Goal: Contribute content

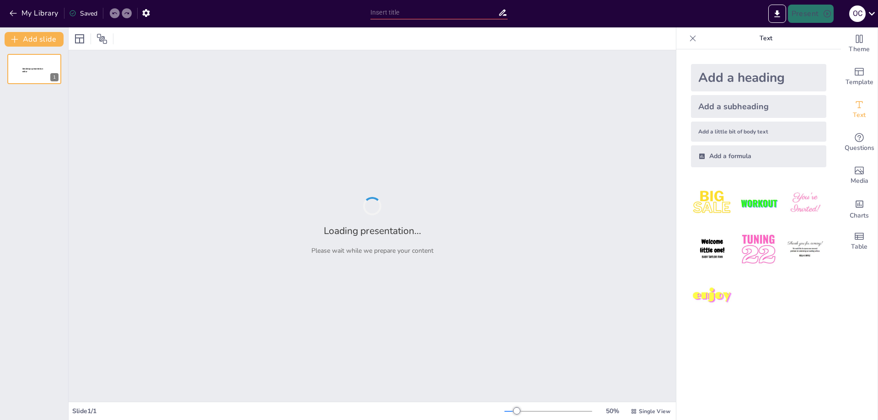
type input "[GEOGRAPHIC_DATA]: Місто, де історія зустрічає сучасність"
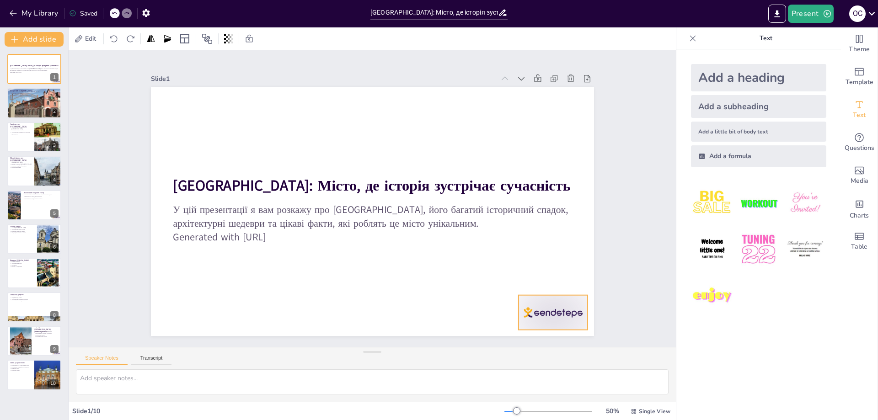
click at [539, 312] on div at bounding box center [552, 313] width 69 height 35
click at [556, 274] on icon at bounding box center [560, 276] width 8 height 9
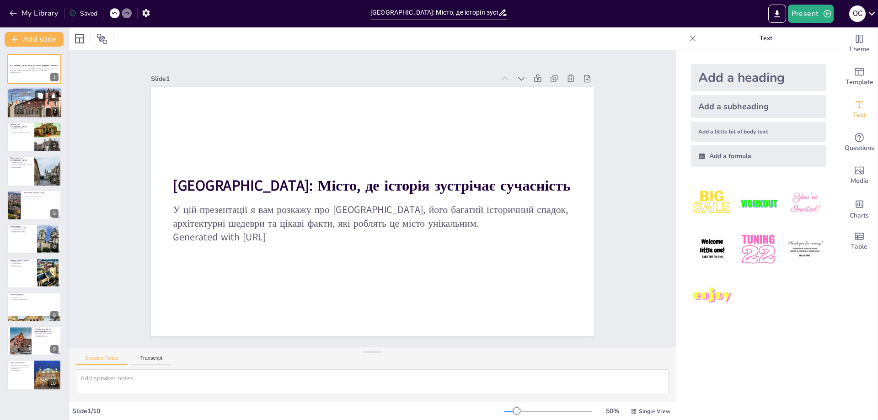
click at [42, 103] on div at bounding box center [34, 103] width 58 height 31
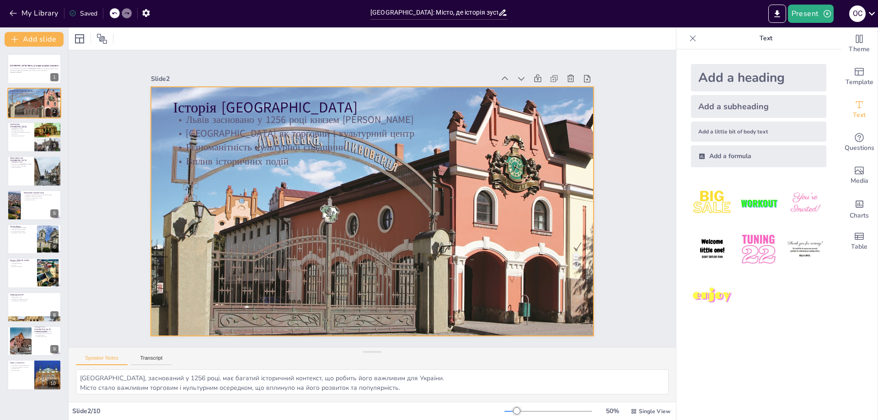
click at [326, 236] on div at bounding box center [371, 212] width 487 height 296
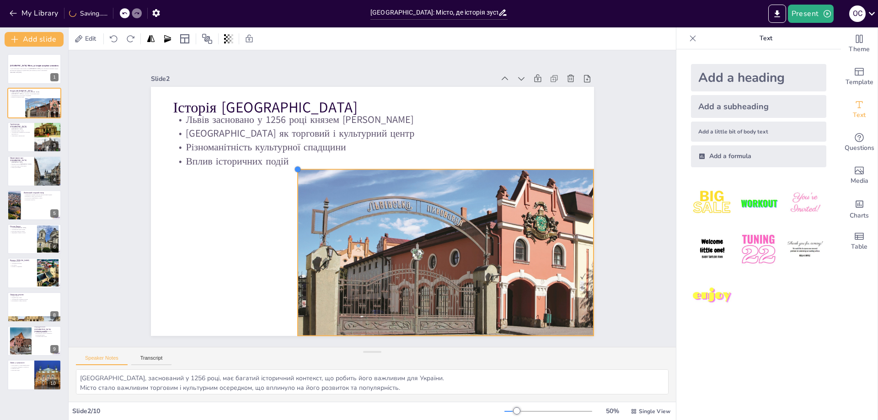
drag, startPoint x: 146, startPoint y: 85, endPoint x: 293, endPoint y: 194, distance: 183.1
click at [293, 194] on div "Історія [GEOGRAPHIC_DATA] Львів засновано у 1256 році князем [PERSON_NAME] Льві…" at bounding box center [371, 212] width 467 height 294
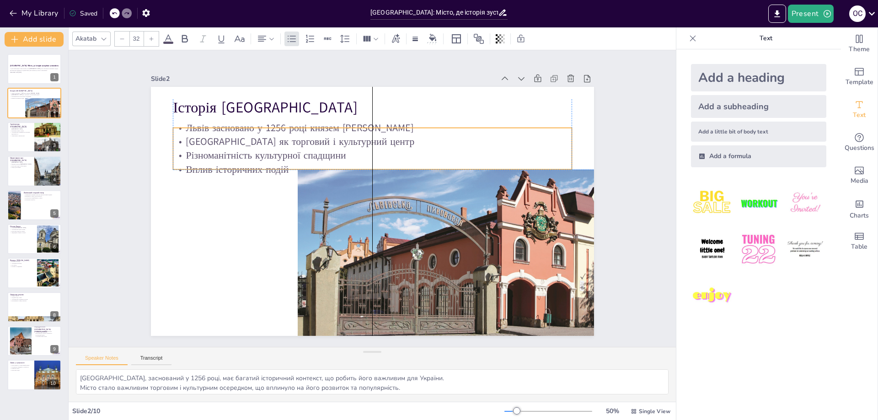
drag, startPoint x: 186, startPoint y: 128, endPoint x: 187, endPoint y: 137, distance: 9.2
click at [187, 137] on p "[GEOGRAPHIC_DATA] як торговий і культурний центр" at bounding box center [372, 142] width 399 height 14
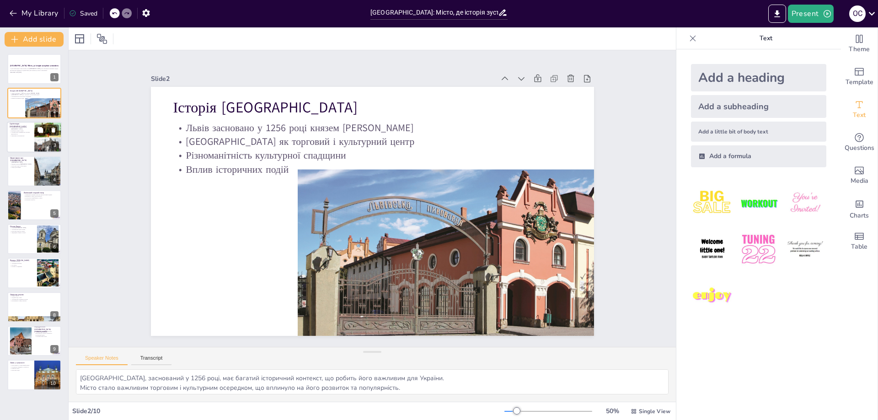
click at [40, 143] on div at bounding box center [47, 138] width 27 height 32
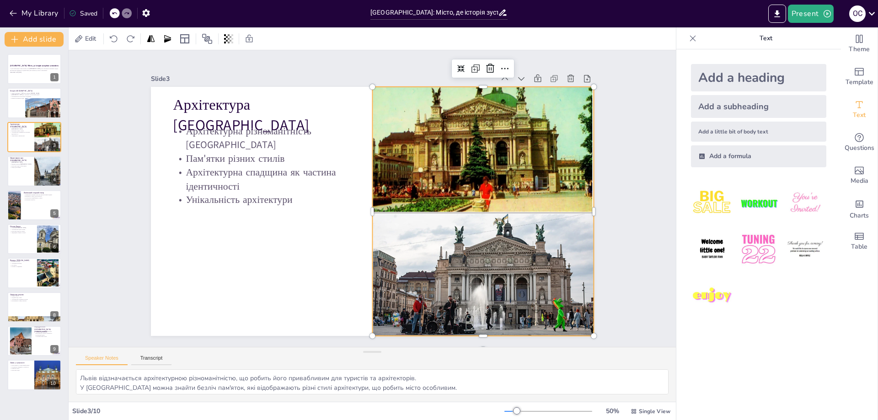
click at [454, 201] on div at bounding box center [481, 223] width 247 height 275
click at [24, 168] on div at bounding box center [34, 171] width 55 height 31
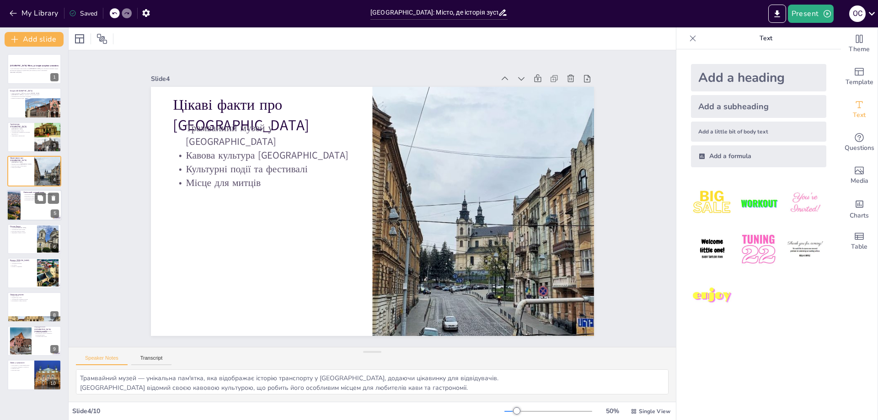
click at [26, 209] on div at bounding box center [34, 205] width 55 height 31
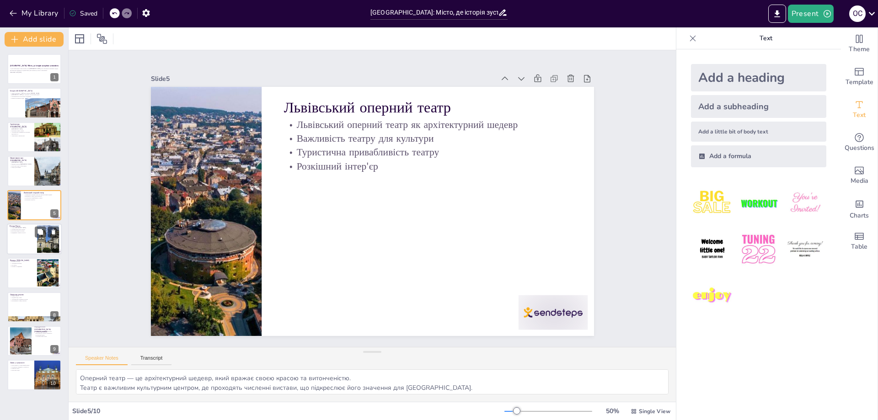
click at [29, 231] on p "Культурні події на площі" at bounding box center [22, 232] width 25 height 2
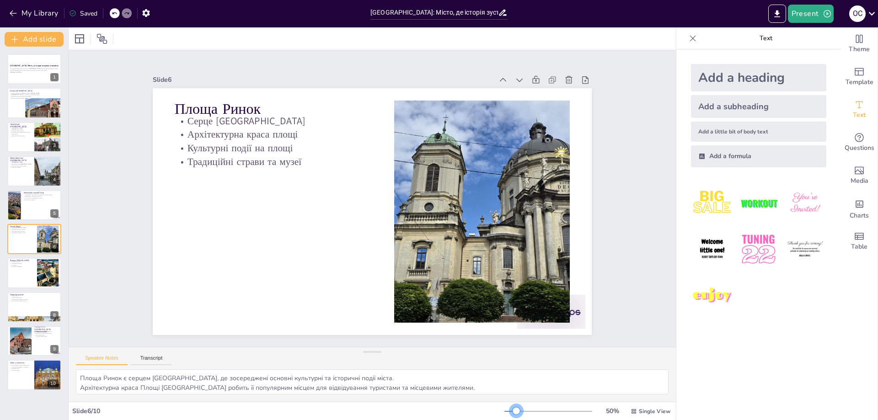
click at [513, 413] on div at bounding box center [516, 411] width 7 height 7
click at [24, 272] on div at bounding box center [34, 273] width 55 height 31
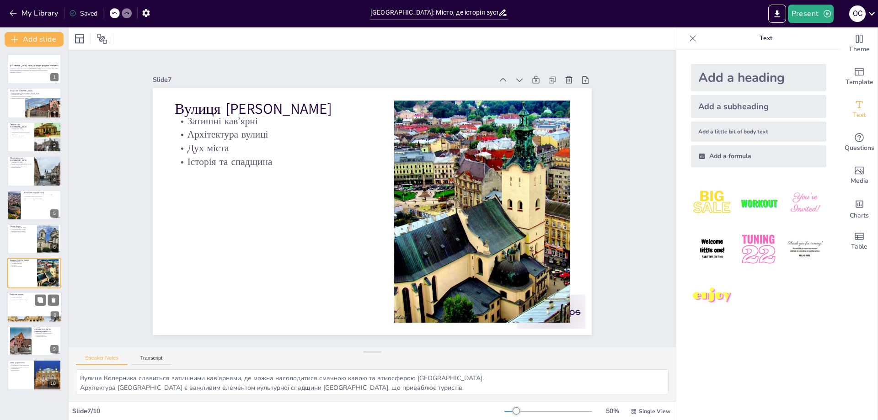
click at [29, 303] on div at bounding box center [34, 307] width 55 height 31
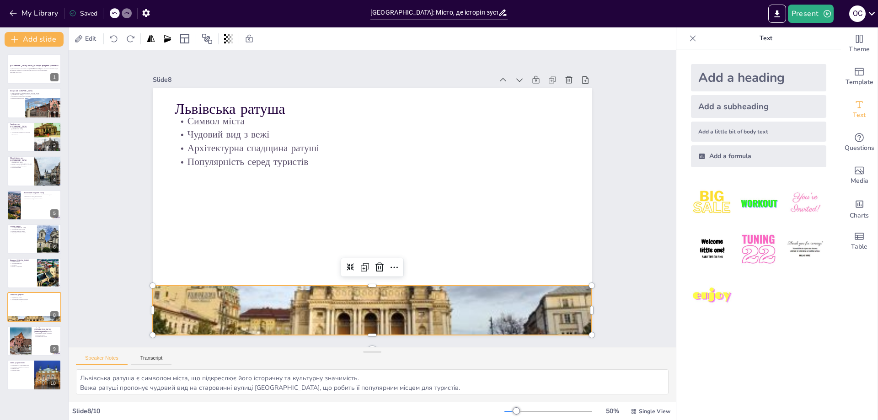
click at [331, 299] on div at bounding box center [372, 310] width 439 height 282
click at [374, 262] on icon at bounding box center [379, 267] width 11 height 11
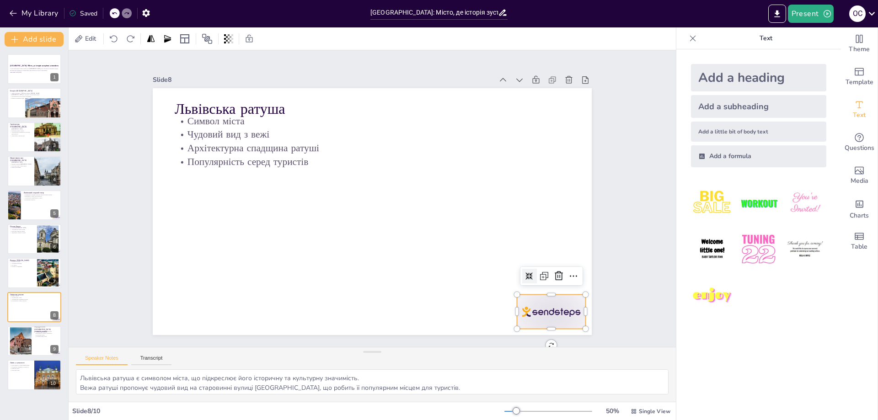
click at [561, 316] on div at bounding box center [551, 312] width 69 height 34
click at [552, 290] on icon at bounding box center [550, 296] width 12 height 12
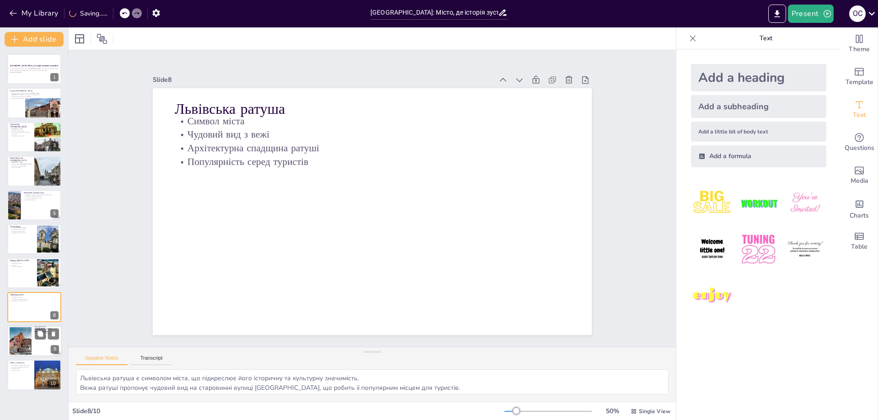
click at [30, 343] on div at bounding box center [21, 342] width 52 height 28
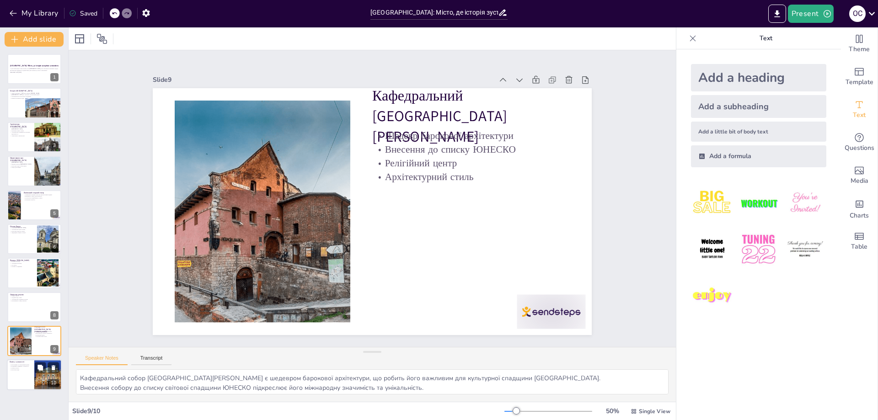
click at [23, 370] on p "Культурні події" at bounding box center [21, 371] width 22 height 2
type textarea "[GEOGRAPHIC_DATA] став важливим культурним та туристичним центром, що приваблює…"
